Goal: Information Seeking & Learning: Find specific page/section

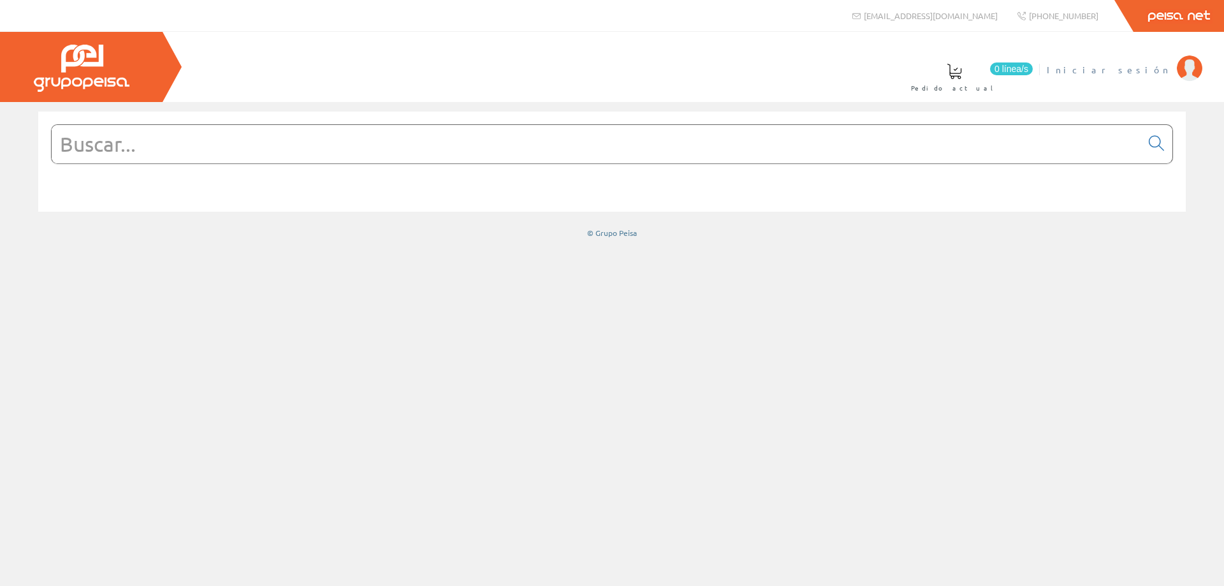
click at [1146, 68] on span "Iniciar sesión" at bounding box center [1109, 69] width 124 height 13
click at [368, 149] on input "text" at bounding box center [597, 144] width 1090 height 38
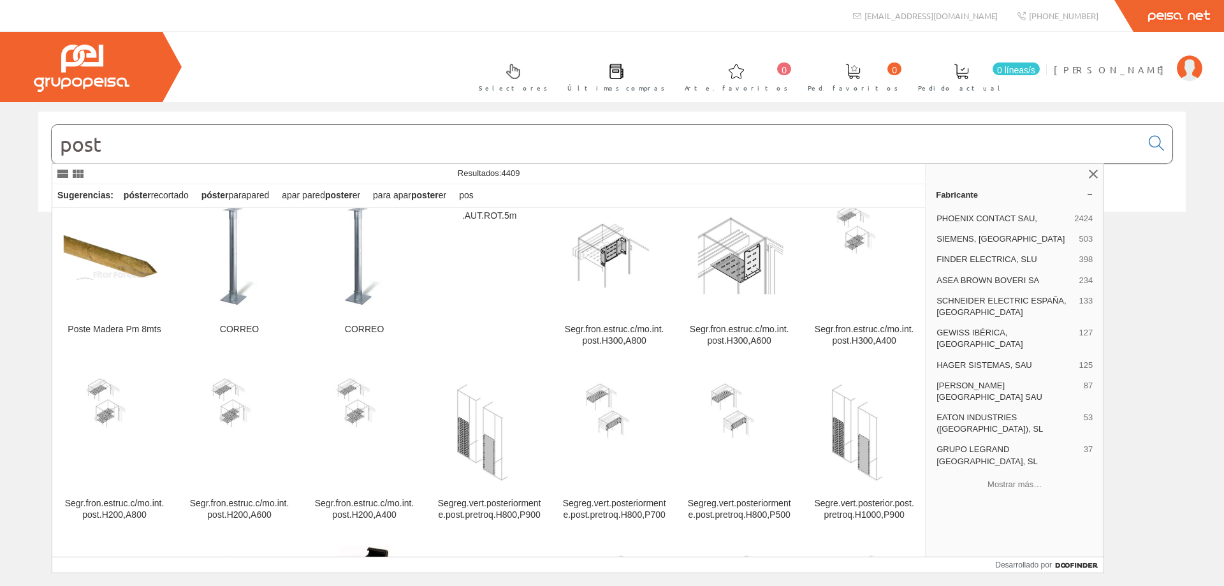
scroll to position [510, 0]
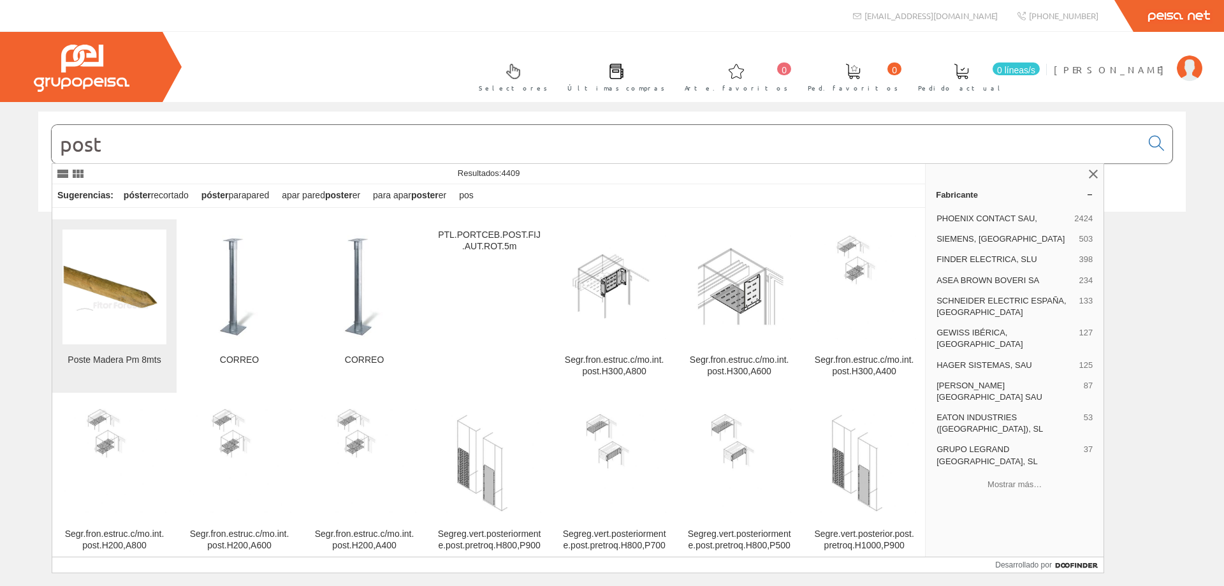
type input "post"
click at [126, 305] on img at bounding box center [114, 287] width 104 height 47
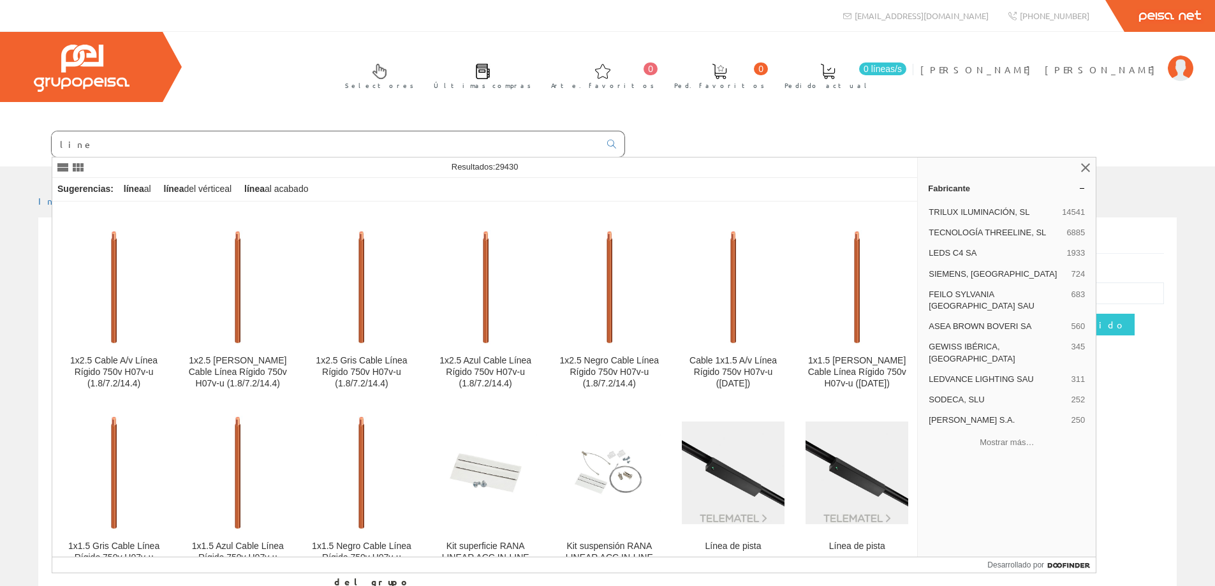
scroll to position [956, 0]
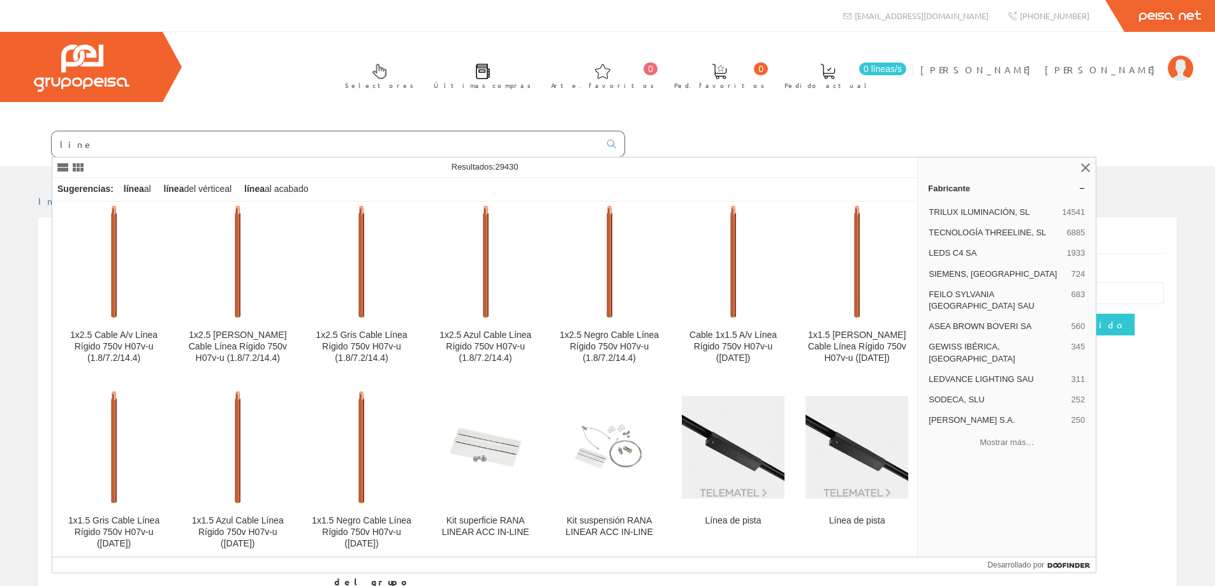
click at [100, 147] on input "line" at bounding box center [326, 144] width 548 height 26
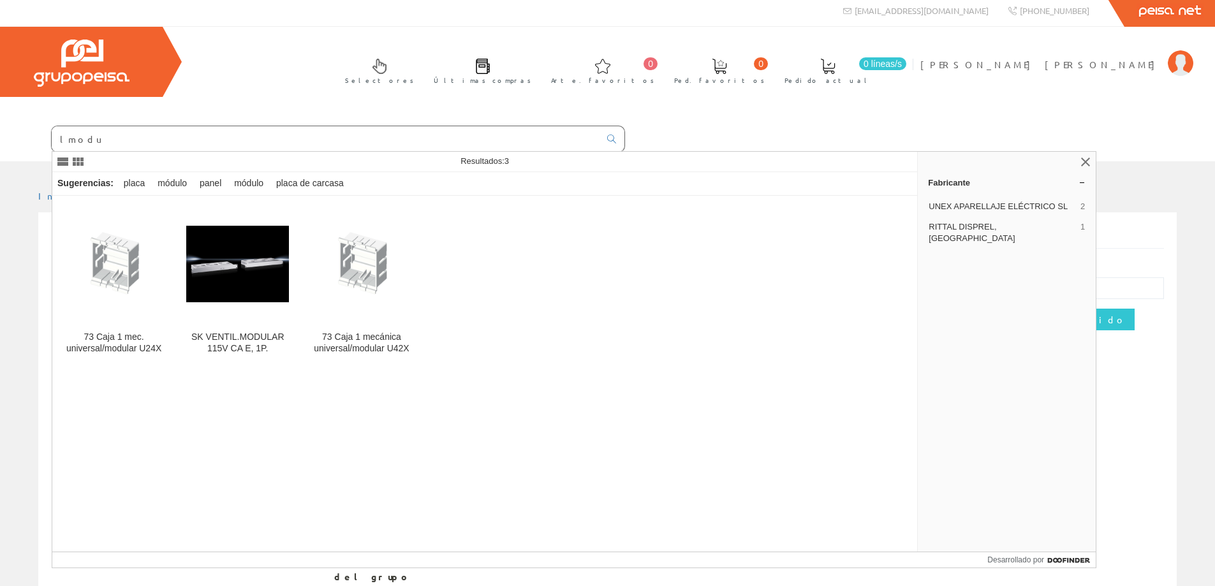
scroll to position [6, 0]
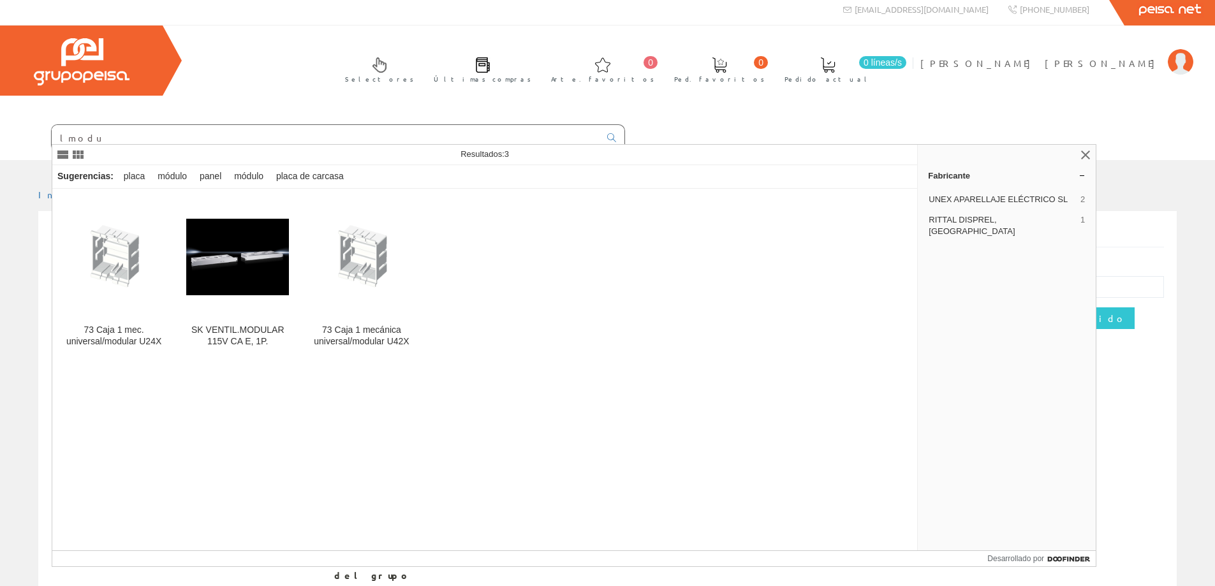
drag, startPoint x: 80, startPoint y: 137, endPoint x: 68, endPoint y: 136, distance: 11.5
click at [69, 136] on input "lmodu" at bounding box center [326, 138] width 548 height 26
type input "l"
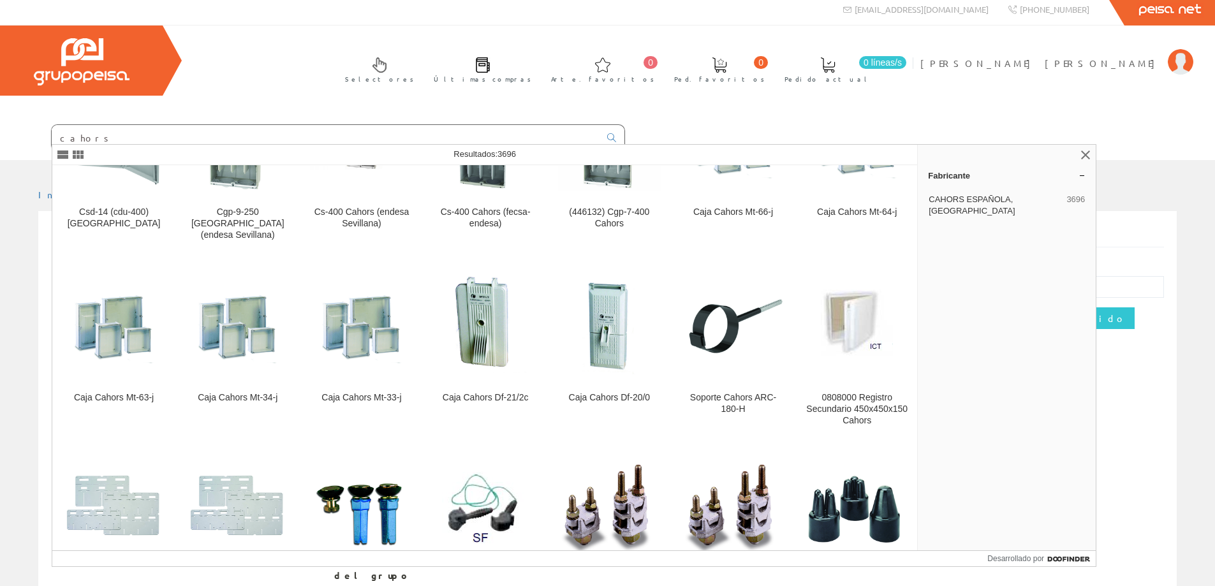
scroll to position [1530, 0]
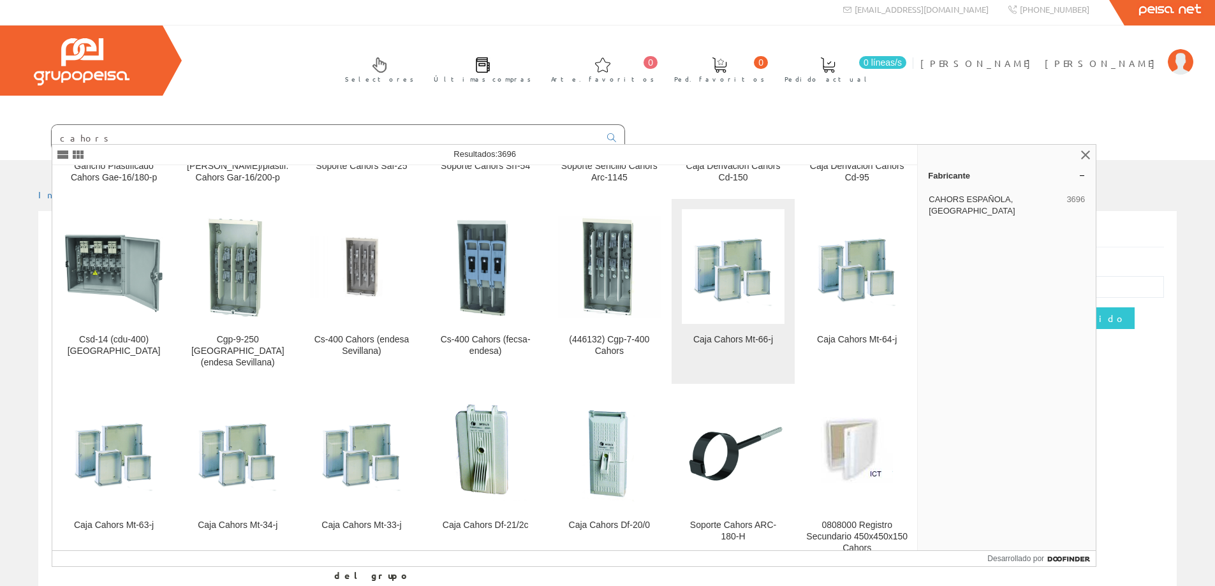
type input "cahors"
click at [729, 232] on img at bounding box center [733, 267] width 103 height 103
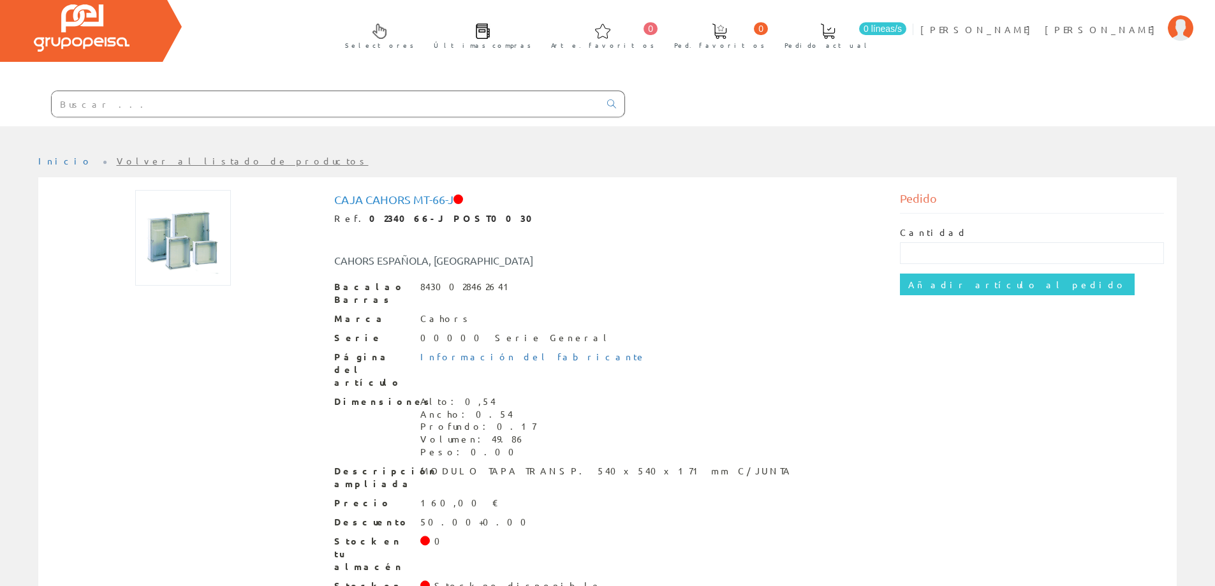
scroll to position [62, 0]
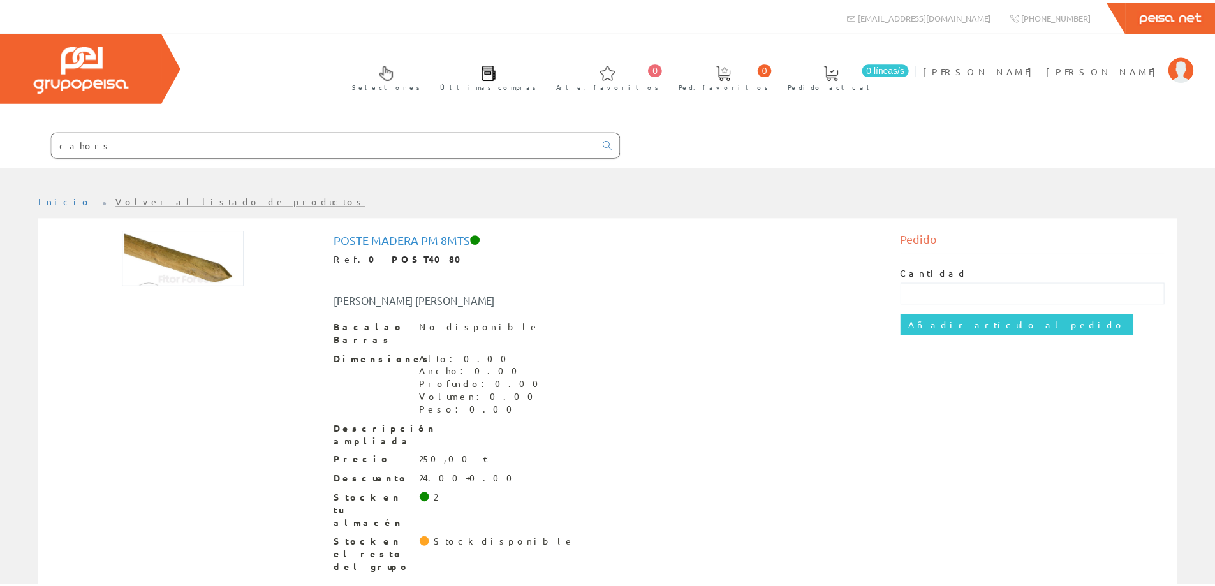
scroll to position [6, 0]
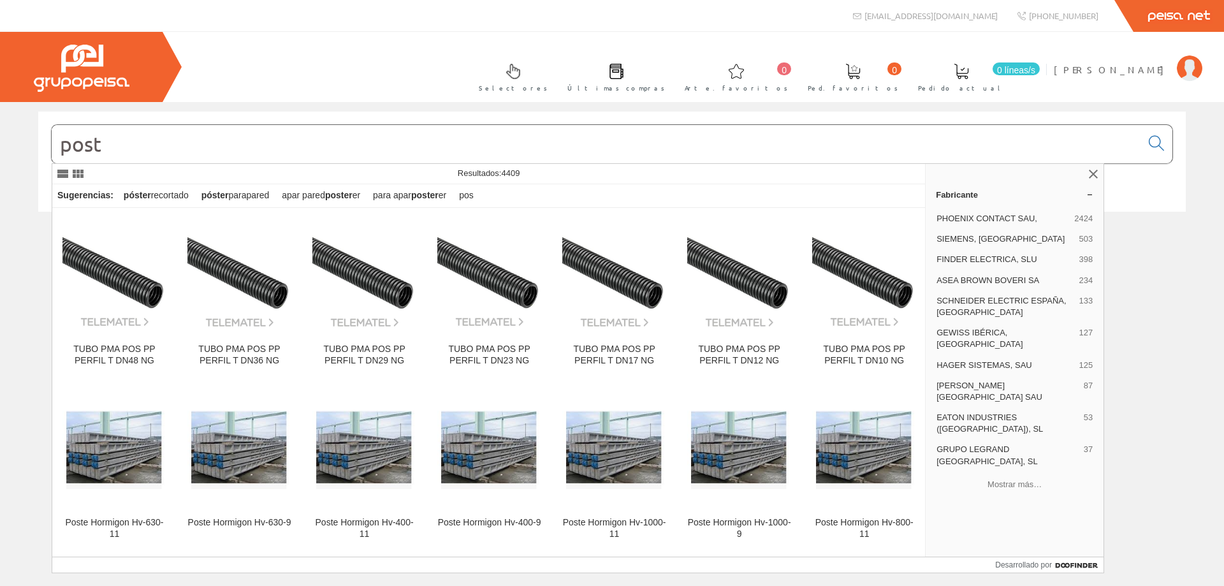
drag, startPoint x: 134, startPoint y: 149, endPoint x: 0, endPoint y: 151, distance: 133.9
click at [0, 147] on div "post © Grupo Peisa" at bounding box center [612, 175] width 1224 height 127
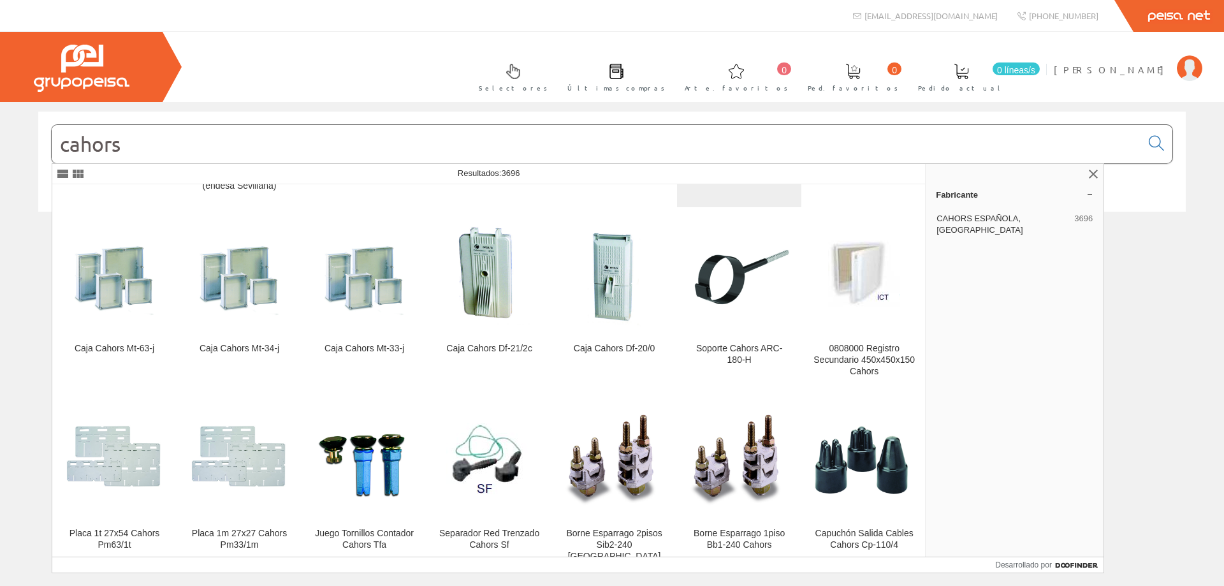
scroll to position [1749, 0]
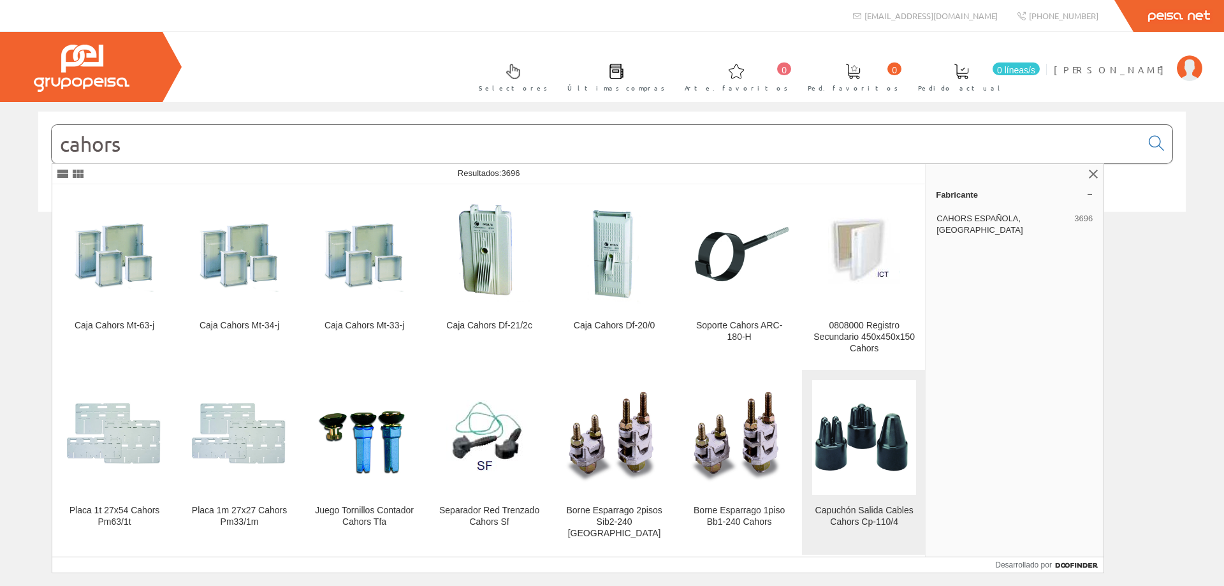
type input "cahors"
click at [861, 399] on img at bounding box center [864, 438] width 104 height 104
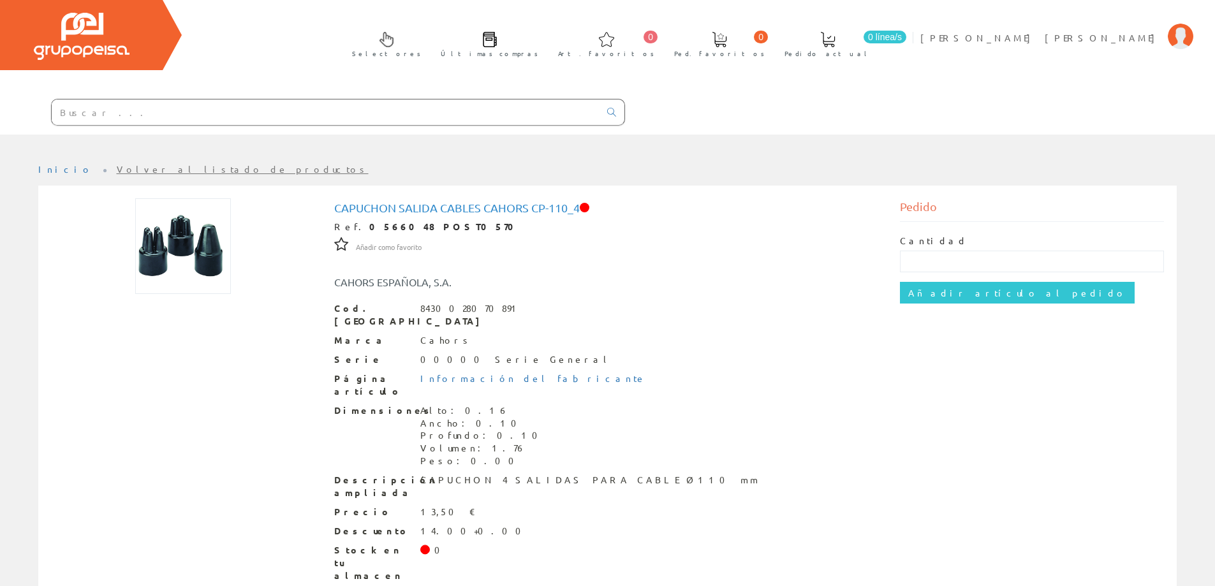
scroll to position [64, 0]
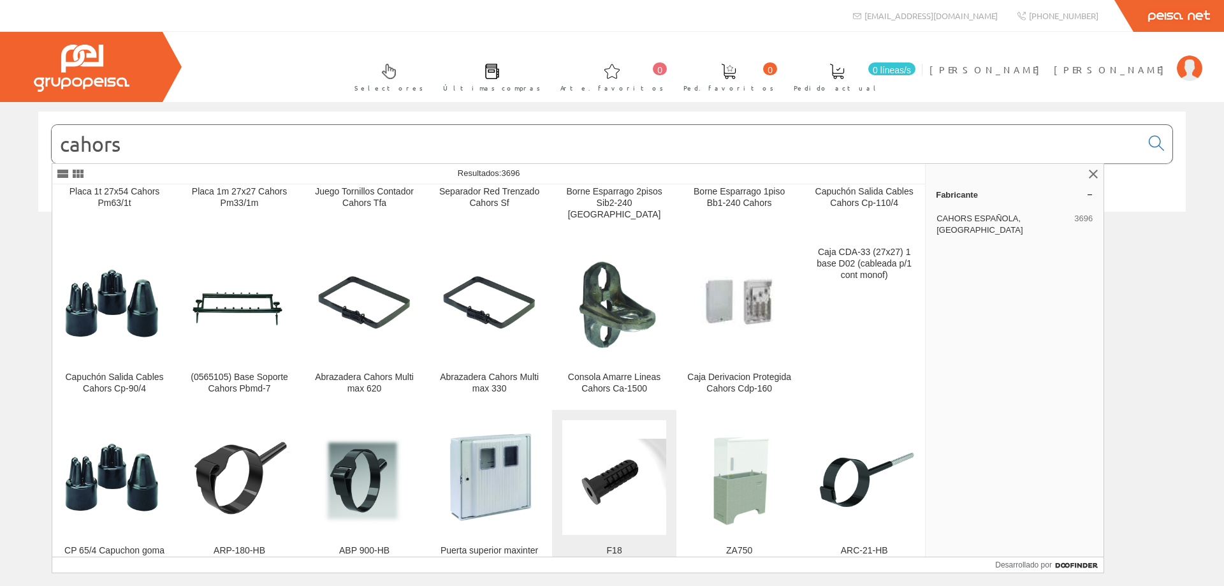
scroll to position [2132, 0]
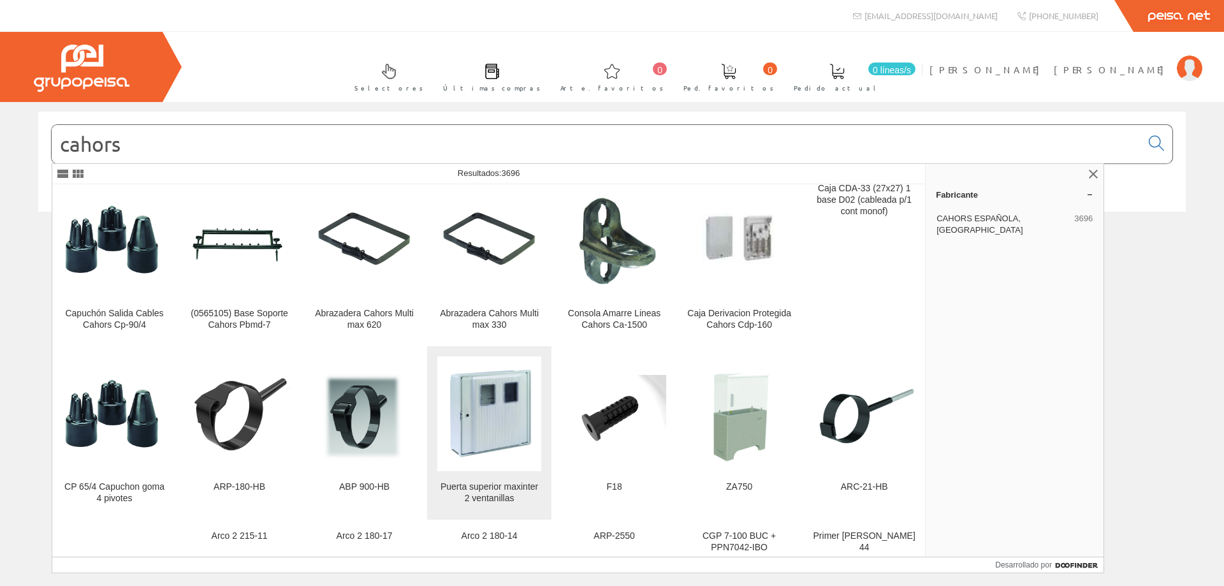
click at [486, 365] on img at bounding box center [489, 414] width 104 height 104
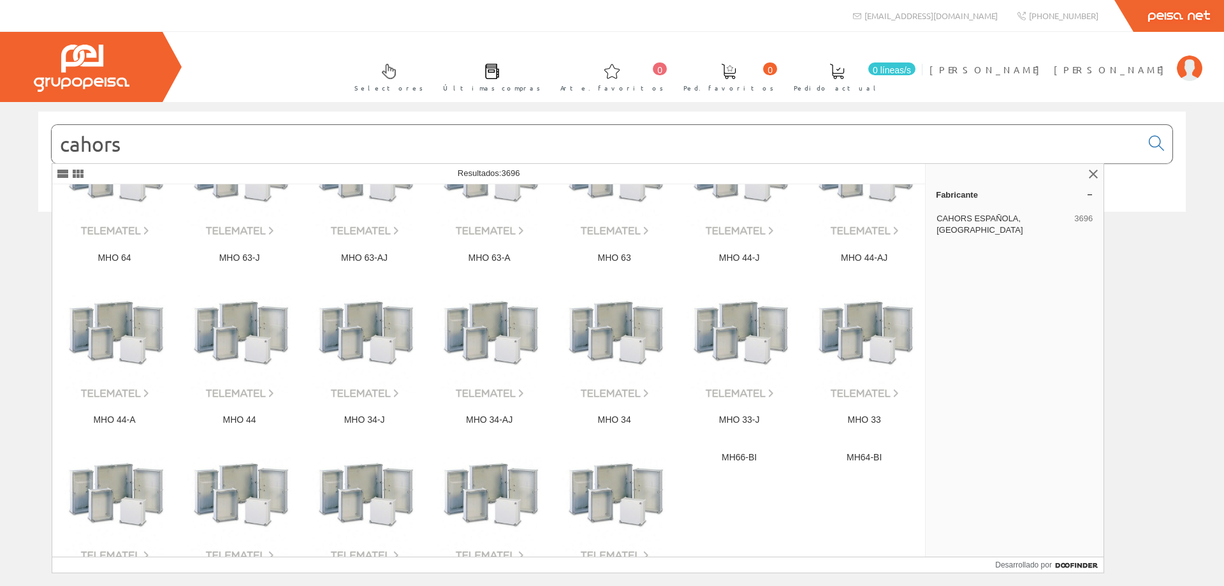
scroll to position [3974, 0]
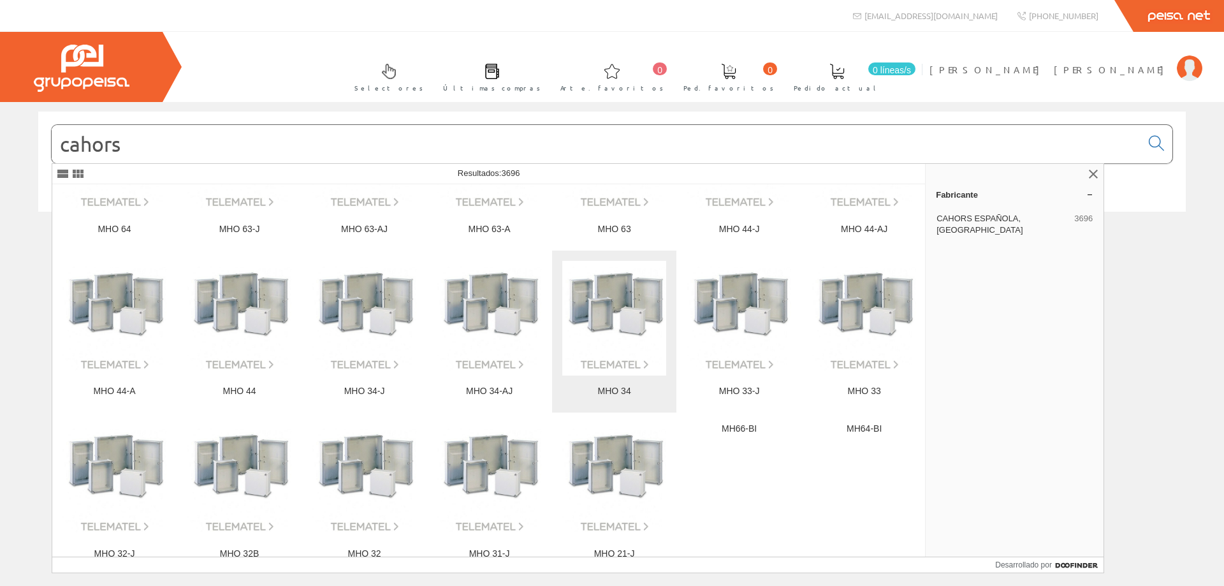
click at [615, 267] on img at bounding box center [614, 319] width 104 height 104
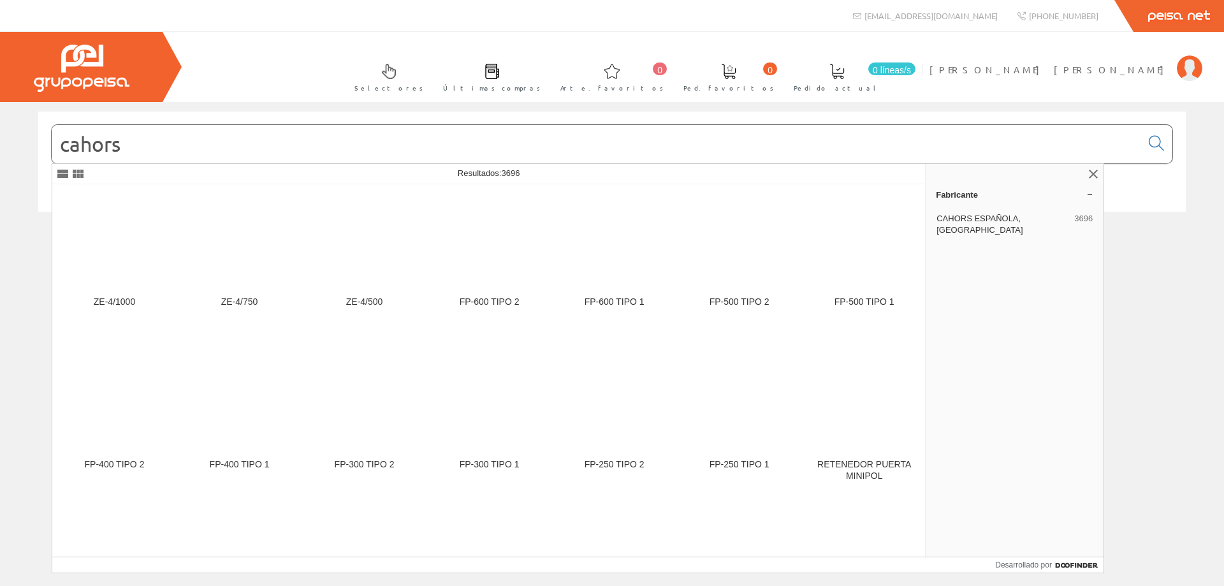
scroll to position [19463, 0]
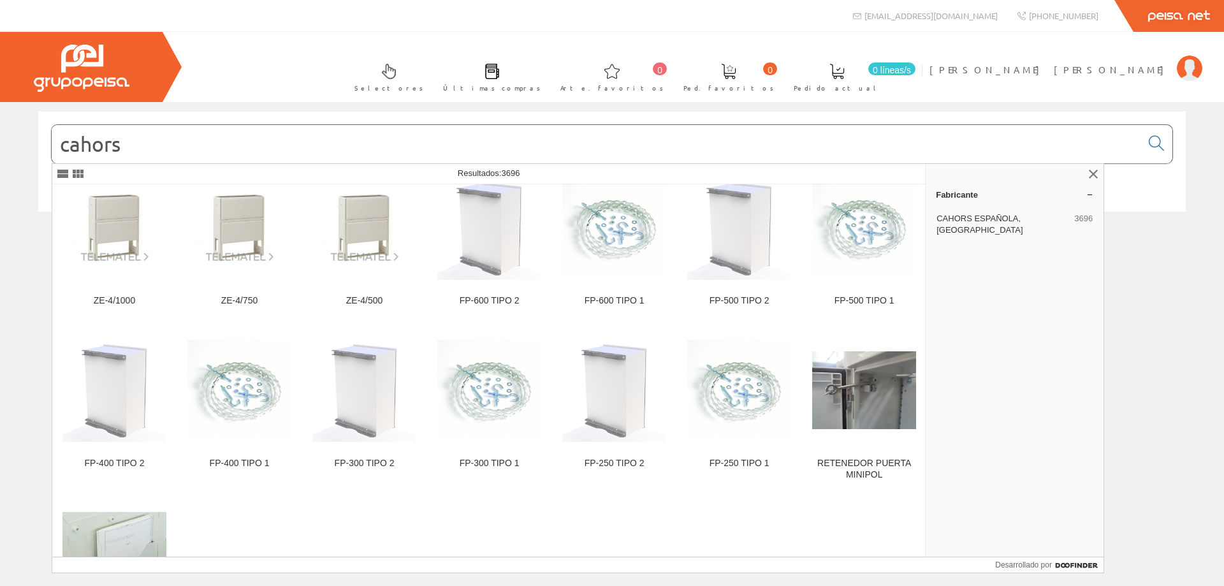
click at [1081, 566] on icon at bounding box center [1080, 565] width 4 height 4
drag, startPoint x: 70, startPoint y: 143, endPoint x: 247, endPoint y: 154, distance: 177.0
click at [230, 147] on input "cahors" at bounding box center [597, 144] width 1090 height 38
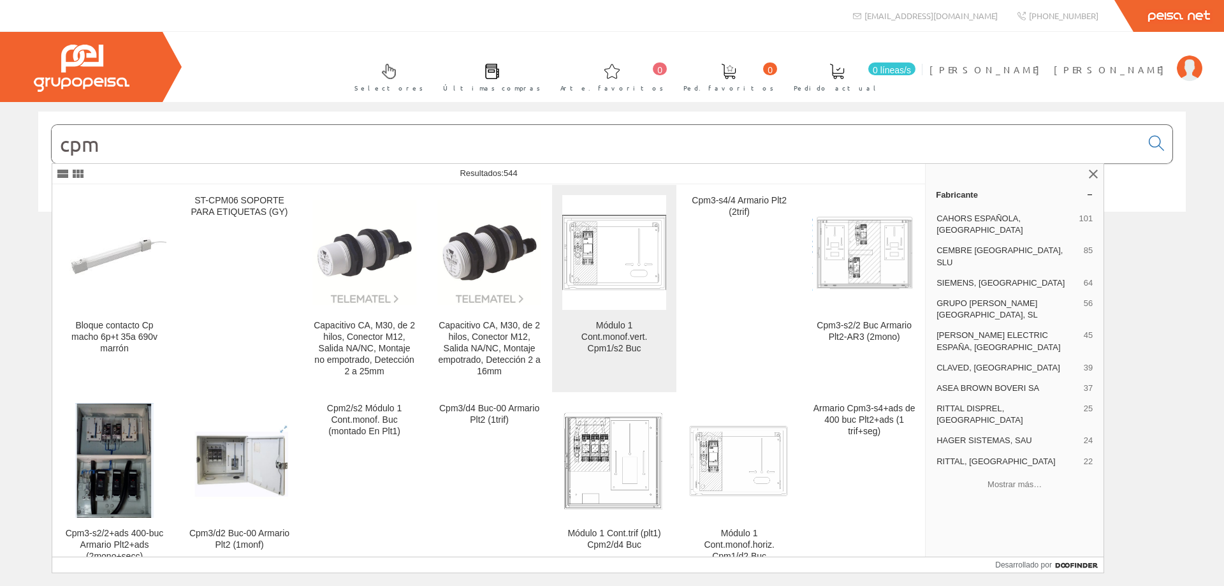
type input "cpm"
click at [617, 263] on img at bounding box center [614, 252] width 104 height 75
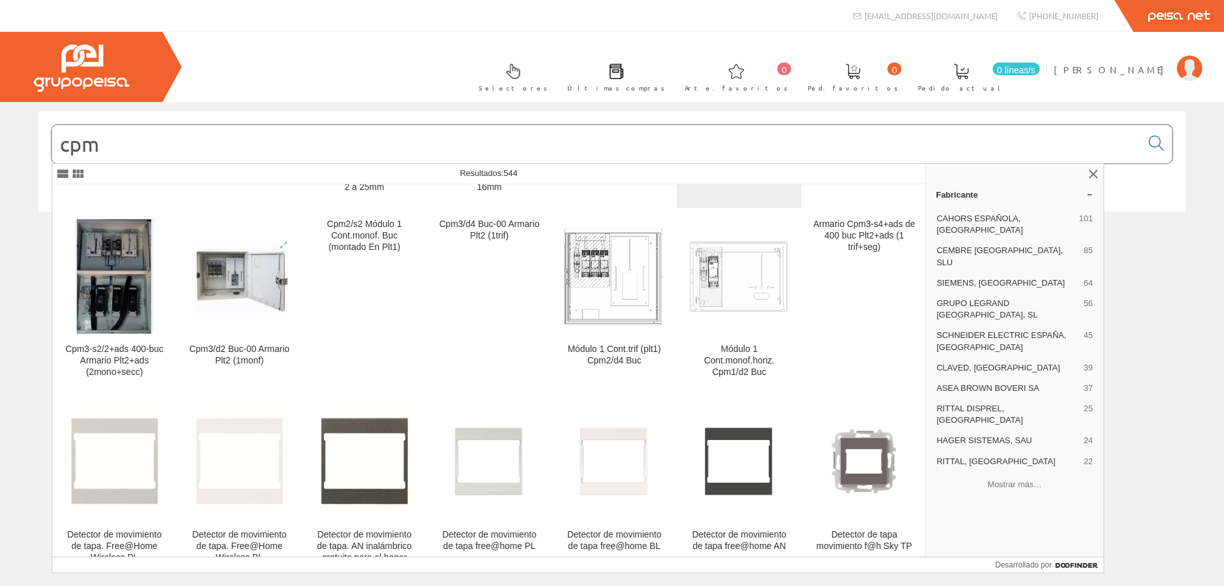
scroll to position [191, 0]
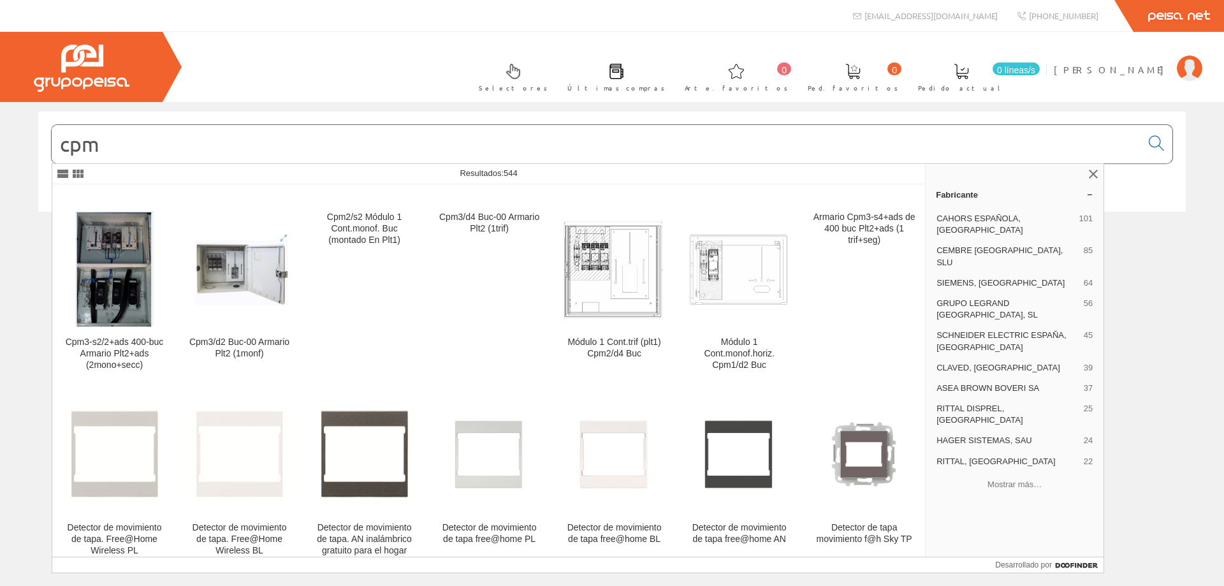
click at [1021, 479] on font "Mostrar más…" at bounding box center [1015, 484] width 54 height 10
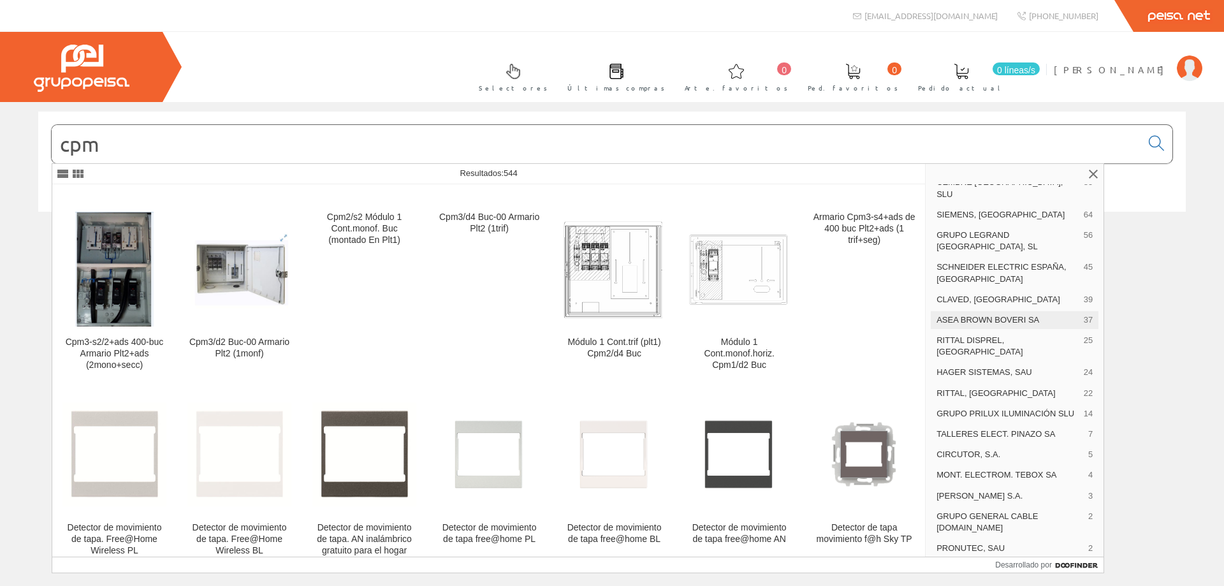
scroll to position [0, 0]
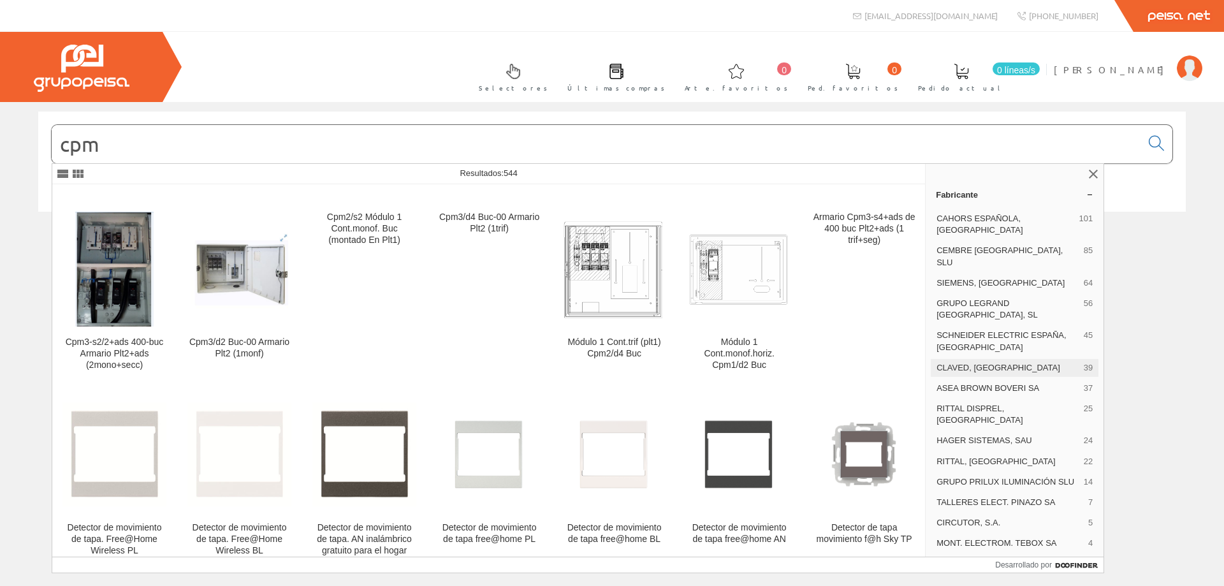
click at [962, 363] on font "CLAVED, [GEOGRAPHIC_DATA]" at bounding box center [999, 368] width 124 height 10
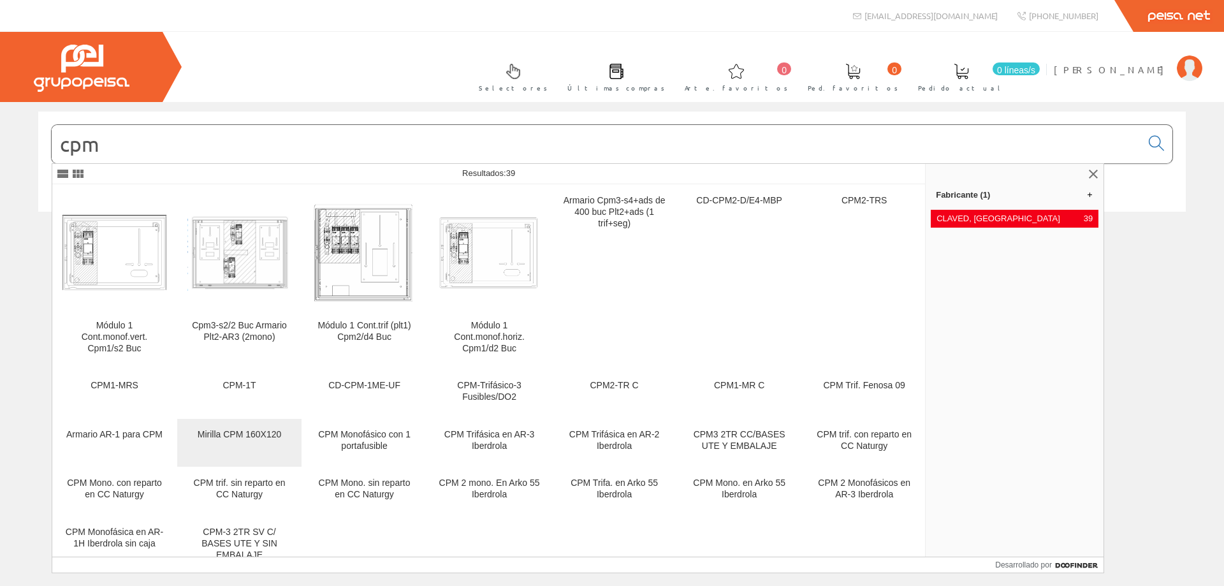
click at [243, 425] on link "Mirilla CPM 160X120" at bounding box center [239, 443] width 124 height 48
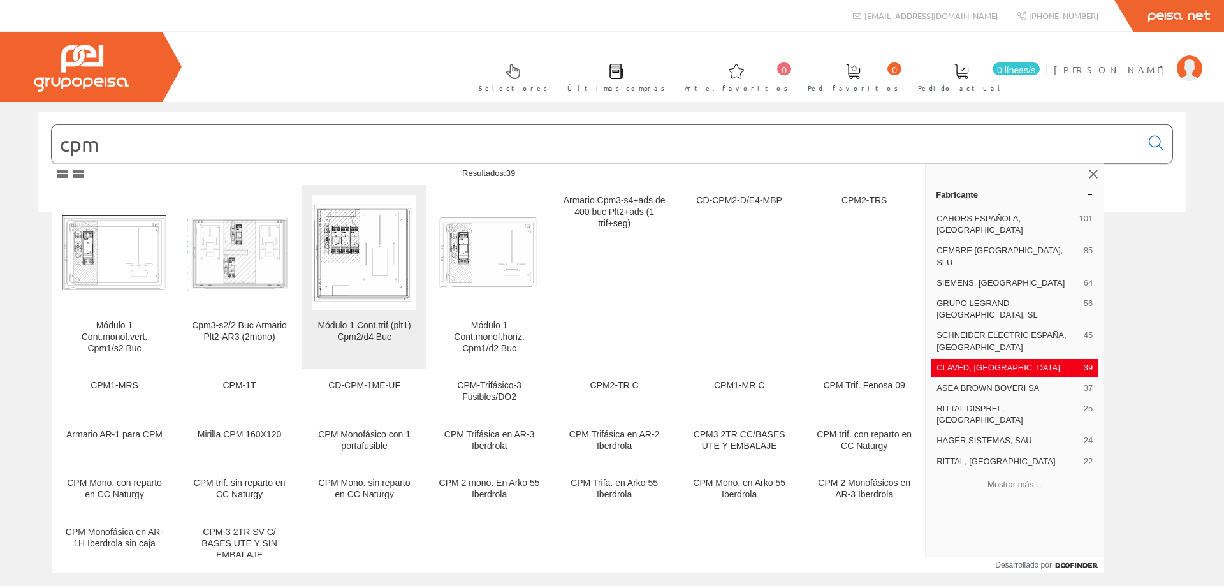
click at [374, 257] on img at bounding box center [364, 252] width 104 height 100
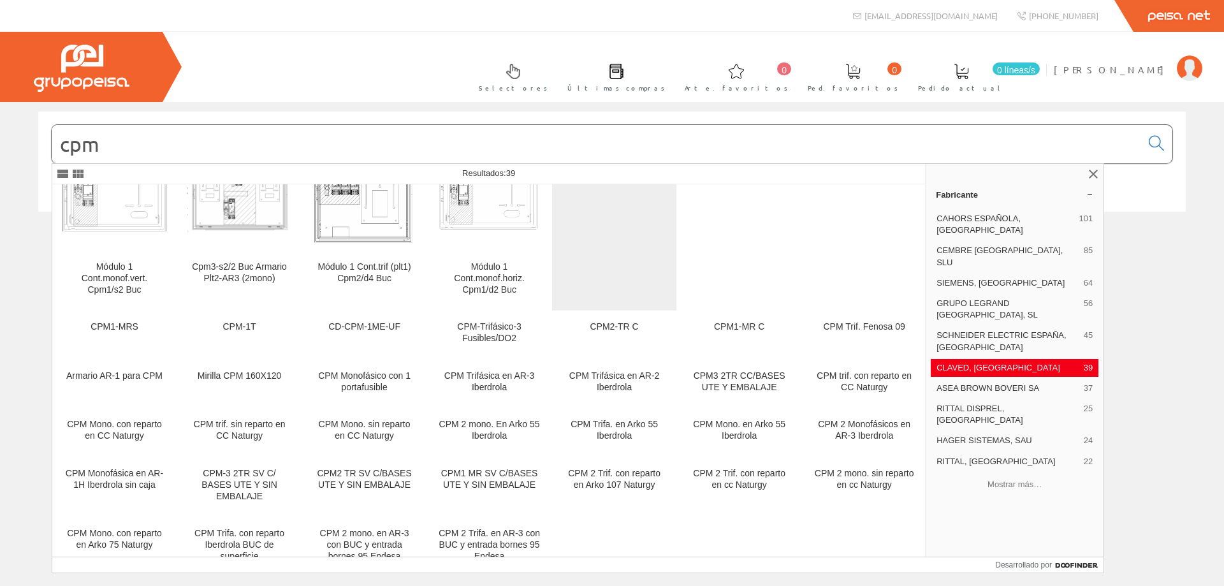
scroll to position [80, 0]
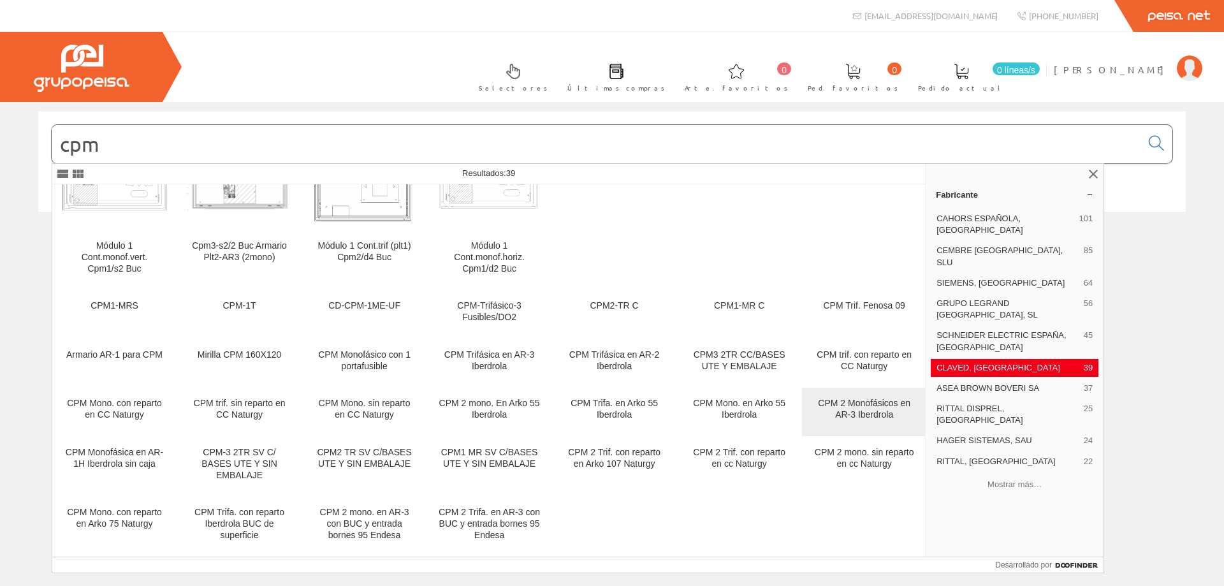
click at [870, 410] on font "CPM 2 Monofásicos en AR-3 Iberdrola" at bounding box center [864, 409] width 92 height 22
